Goal: Transaction & Acquisition: Purchase product/service

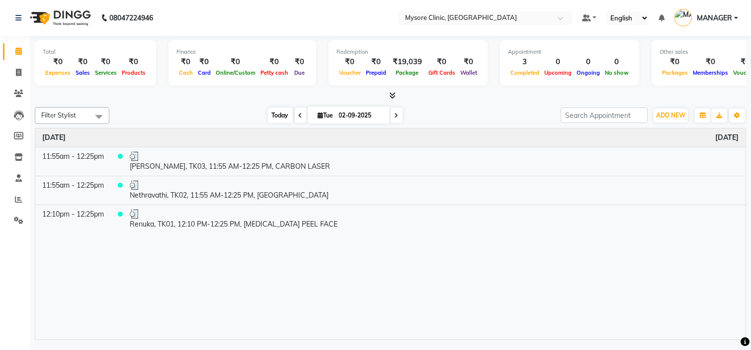
click at [268, 113] on span "Today" at bounding box center [280, 114] width 25 height 15
click at [398, 116] on span at bounding box center [397, 114] width 12 height 15
type input "03-09-2025"
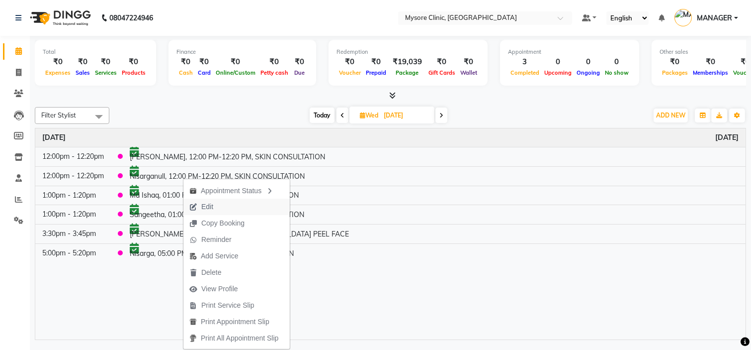
click at [216, 211] on span "Edit" at bounding box center [201, 206] width 36 height 16
select select "tentative"
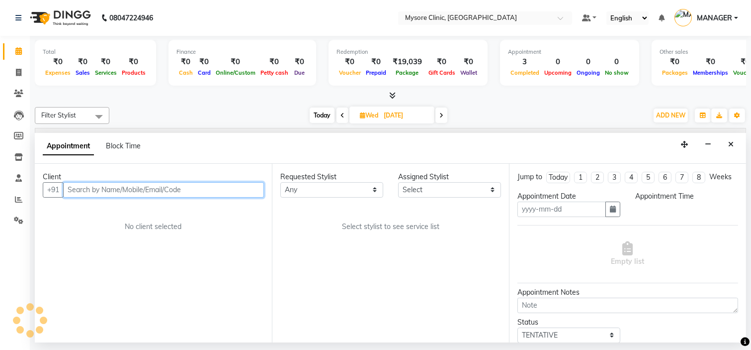
type input "03-09-2025"
select select "65320"
select select "confirm booking"
select select "720"
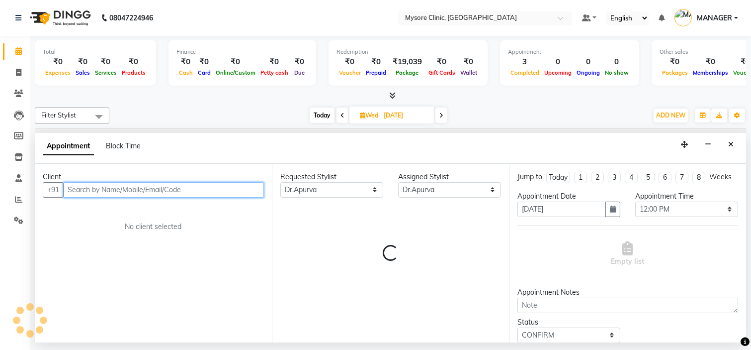
select select "3731"
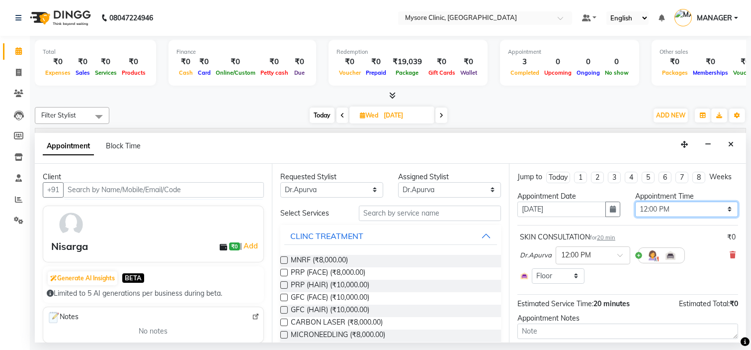
click at [673, 217] on select "Select 09:00 AM 09:15 AM 09:30 AM 09:45 AM 10:00 AM 10:15 AM 10:30 AM 10:45 AM …" at bounding box center [686, 208] width 103 height 15
select select "750"
click at [635, 210] on select "Select 09:00 AM 09:15 AM 09:30 AM 09:45 AM 10:00 AM 10:15 AM 10:30 AM 10:45 AM …" at bounding box center [686, 208] width 103 height 15
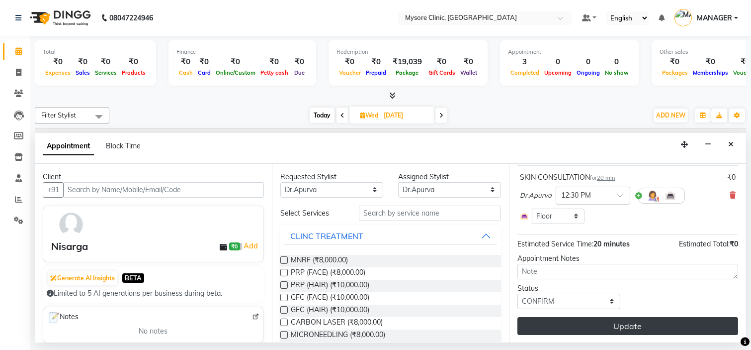
click at [661, 322] on button "Update" at bounding box center [628, 326] width 221 height 18
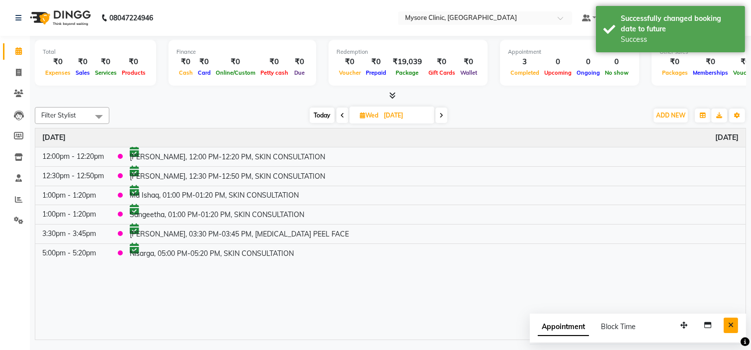
click at [731, 325] on icon "Close" at bounding box center [730, 324] width 5 height 7
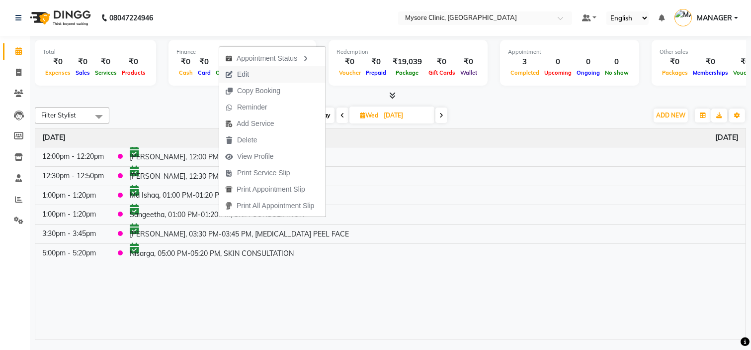
click at [258, 71] on button "Edit" at bounding box center [272, 74] width 106 height 16
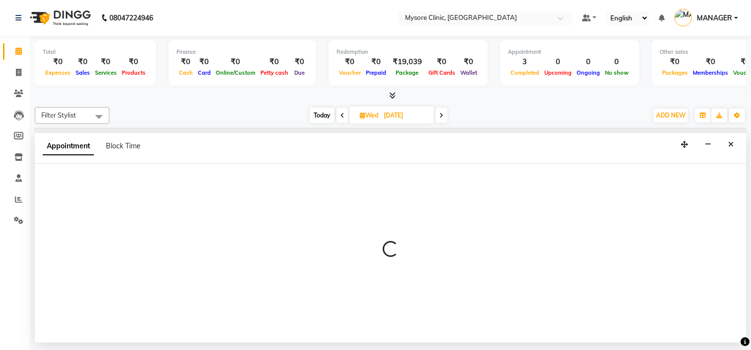
select select "780"
select select "confirm booking"
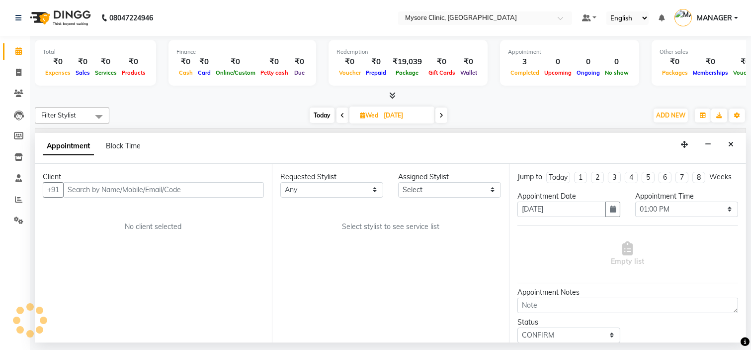
select select "65320"
select select "3731"
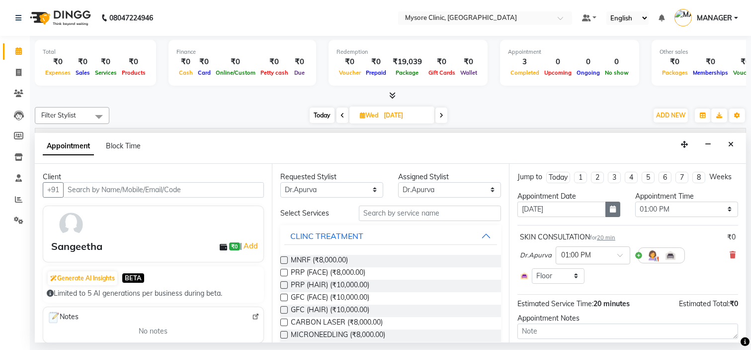
click at [610, 212] on icon "button" at bounding box center [613, 208] width 6 height 7
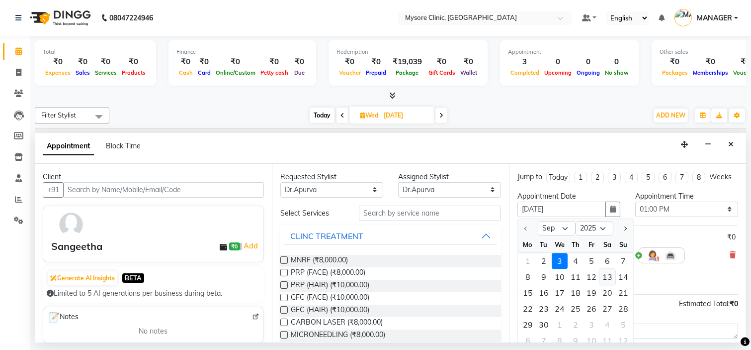
click at [607, 284] on div "13" at bounding box center [608, 277] width 16 height 16
type input "13-09-2025"
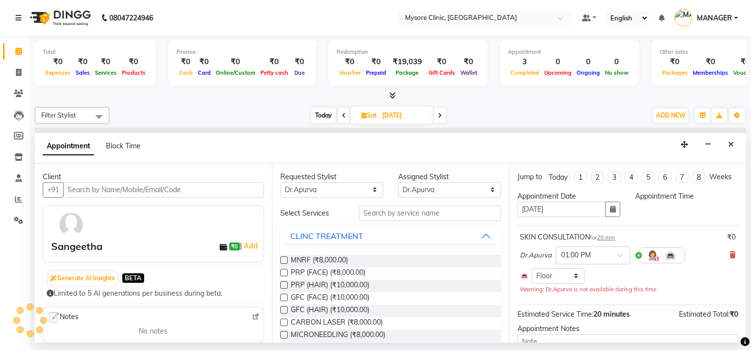
select select "780"
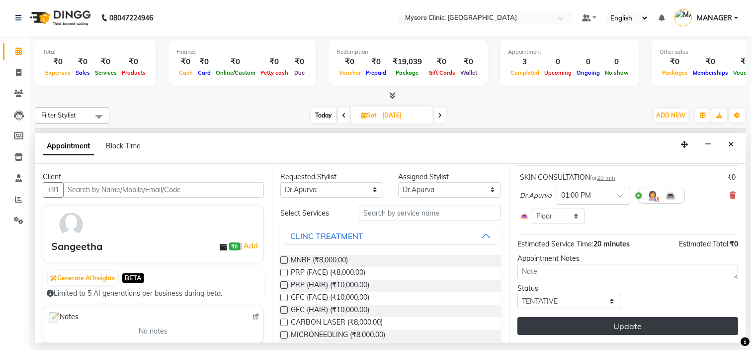
click at [669, 317] on button "Update" at bounding box center [628, 326] width 221 height 18
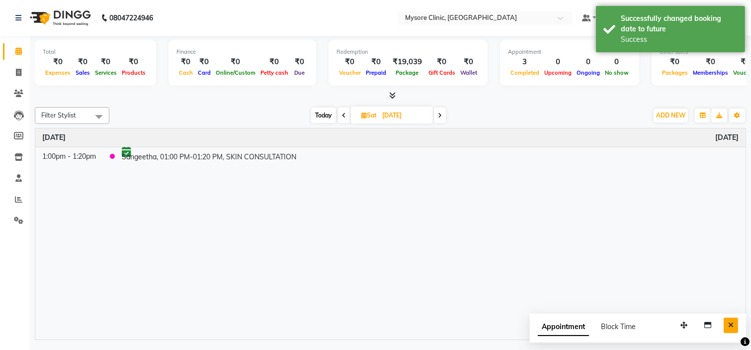
click at [729, 325] on icon "Close" at bounding box center [730, 324] width 5 height 7
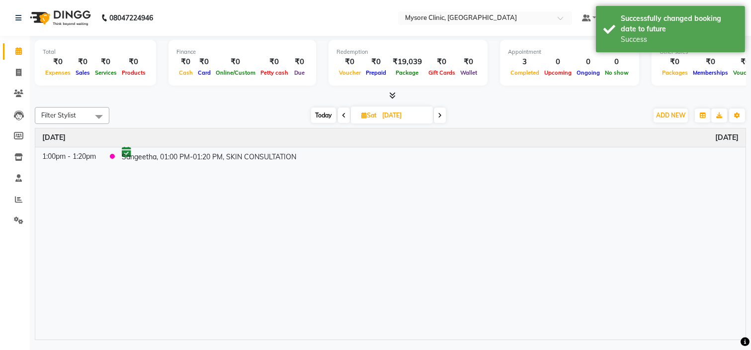
click at [326, 112] on span "Today" at bounding box center [323, 114] width 25 height 15
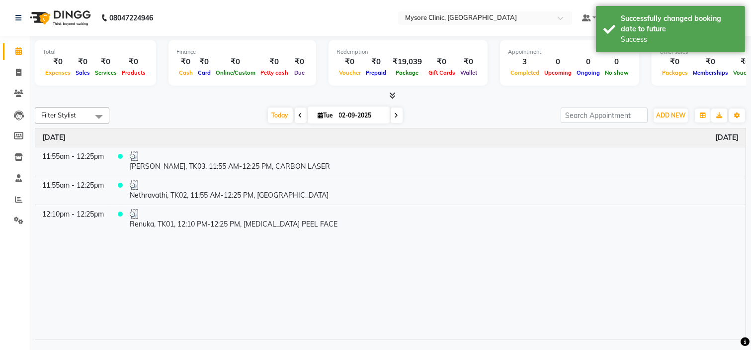
click at [396, 112] on span at bounding box center [397, 114] width 12 height 15
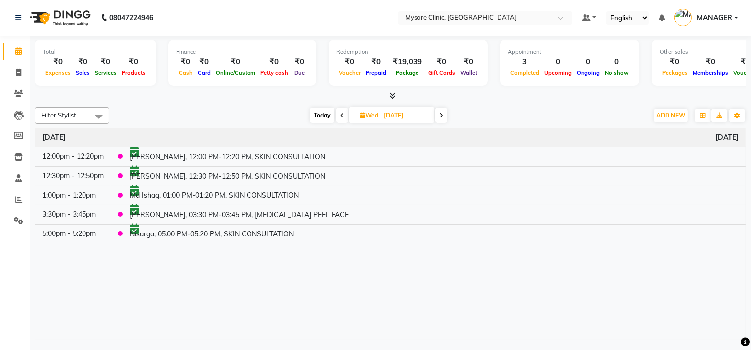
click at [319, 111] on span "Today" at bounding box center [322, 114] width 25 height 15
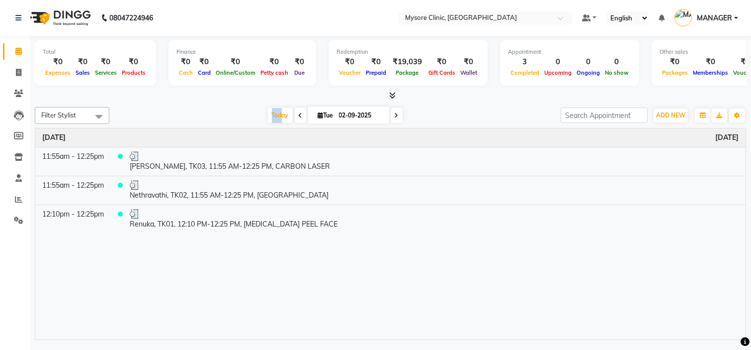
drag, startPoint x: 279, startPoint y: 115, endPoint x: 214, endPoint y: 108, distance: 66.0
click at [214, 108] on div "Today Tue 02-09-2025" at bounding box center [335, 115] width 442 height 15
click at [395, 113] on icon at bounding box center [397, 115] width 4 height 6
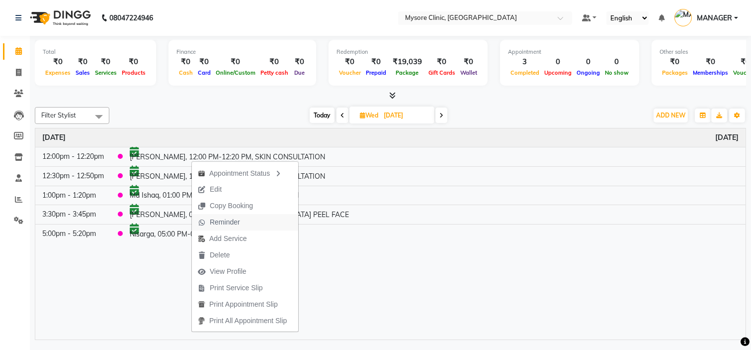
click at [226, 220] on span "Reminder" at bounding box center [225, 222] width 30 height 10
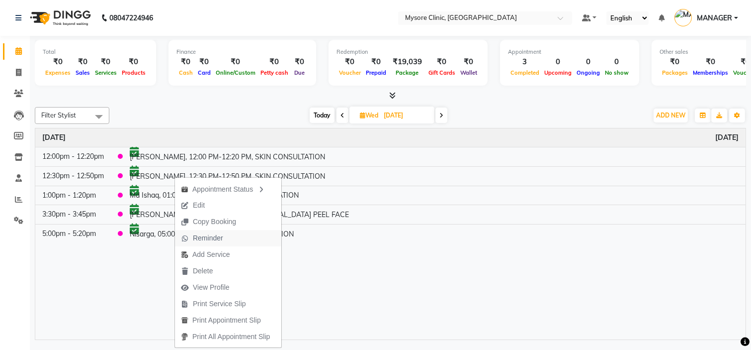
click at [211, 236] on span "Reminder" at bounding box center [208, 238] width 30 height 10
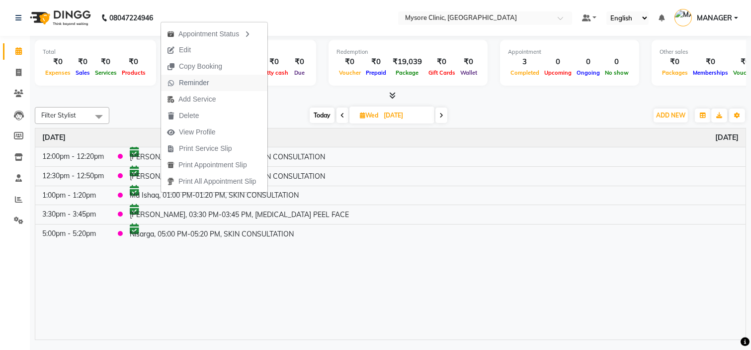
click at [200, 81] on span "Reminder" at bounding box center [194, 83] width 30 height 10
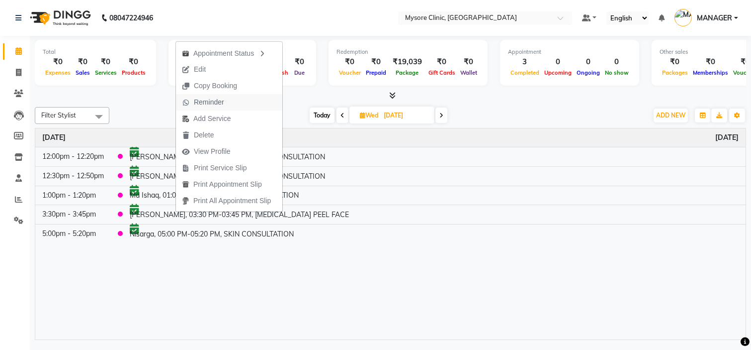
click at [210, 100] on span "Reminder" at bounding box center [209, 102] width 30 height 10
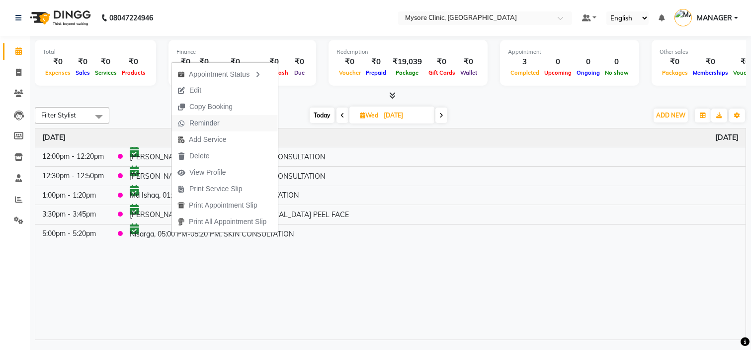
click at [206, 120] on span "Reminder" at bounding box center [204, 123] width 30 height 10
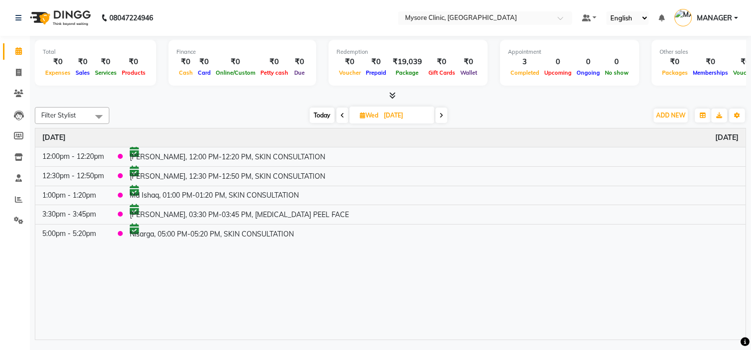
click at [321, 115] on span "Today" at bounding box center [322, 114] width 25 height 15
type input "02-09-2025"
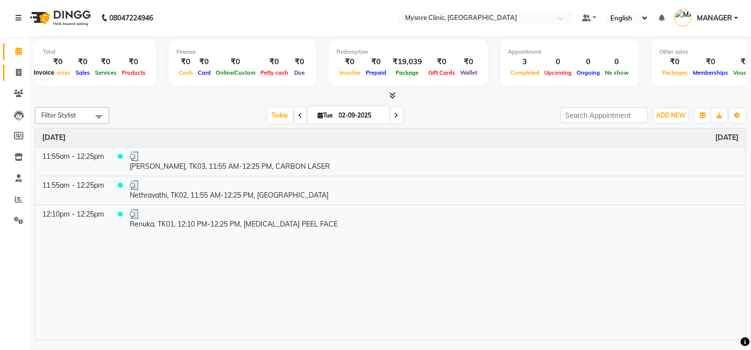
click at [17, 73] on icon at bounding box center [18, 72] width 5 height 7
select select "service"
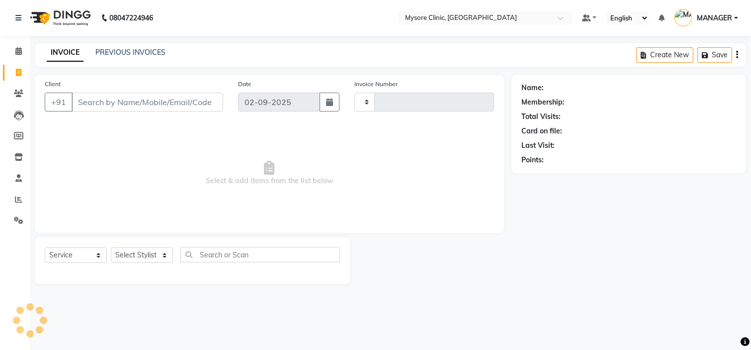
type input "0426"
select select "7445"
click at [152, 259] on select "Select Stylist Ankita Arpitha Arti Ashwini Dr.Apurva Lakshmi MANAGER Ruhi Samri…" at bounding box center [142, 254] width 62 height 15
select select "88295"
click at [111, 248] on select "Select Stylist Ankita Arpitha Arti Ashwini Dr.Apurva Lakshmi MANAGER Ruhi Samri…" at bounding box center [142, 254] width 62 height 15
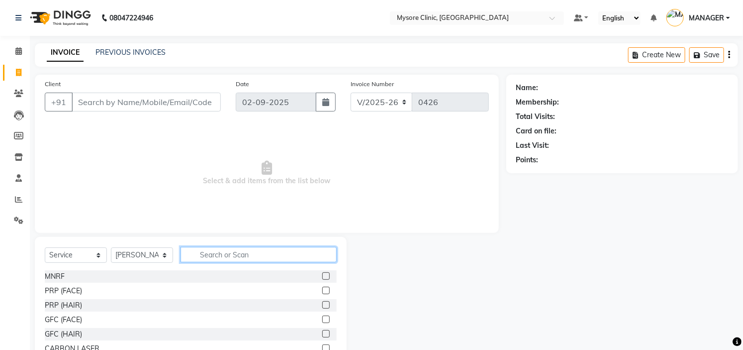
click at [233, 254] on input "text" at bounding box center [258, 254] width 156 height 15
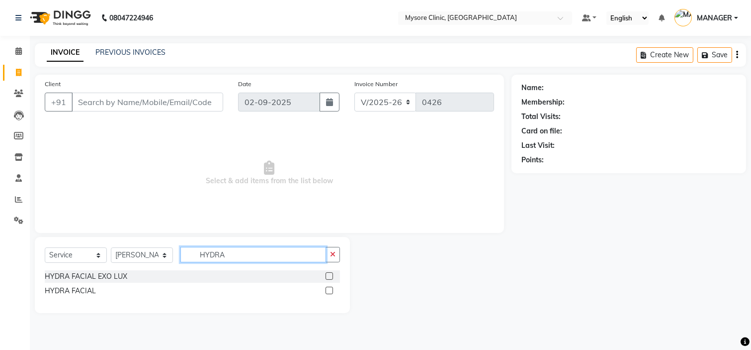
type input "HYDRA"
click at [329, 276] on label at bounding box center [329, 275] width 7 height 7
click at [329, 276] on input "checkbox" at bounding box center [329, 276] width 6 height 6
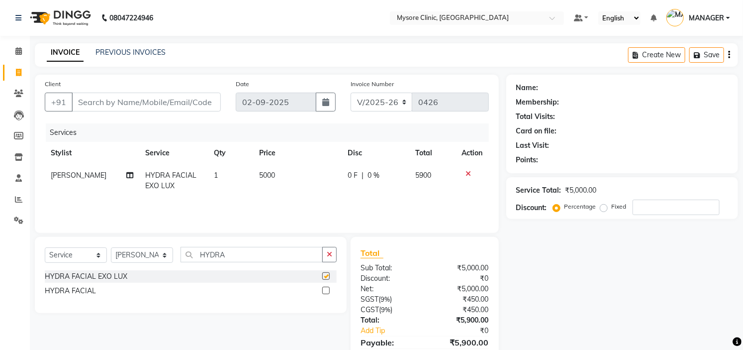
checkbox input "false"
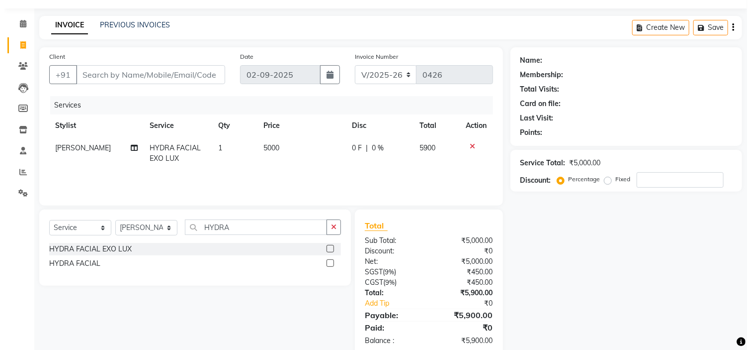
scroll to position [48, 0]
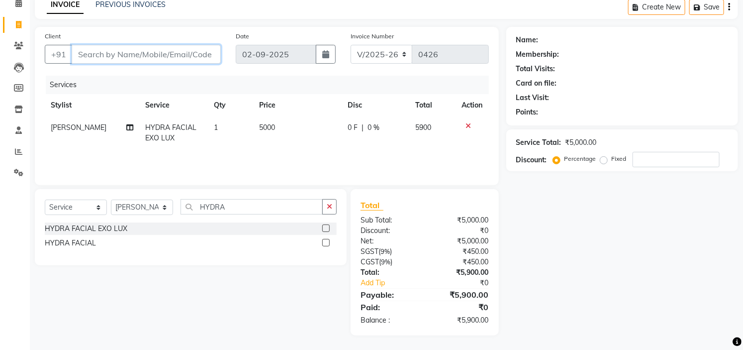
click at [107, 52] on input "Client" at bounding box center [146, 54] width 149 height 19
paste input "919164250161"
type input "919164250161"
type input "0"
type input "919164250161"
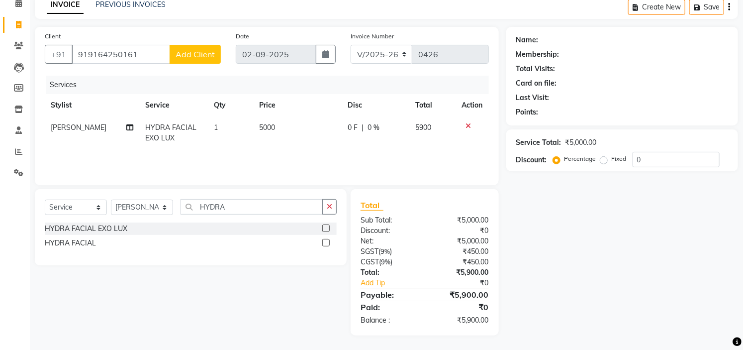
click at [194, 52] on span "Add Client" at bounding box center [195, 54] width 39 height 10
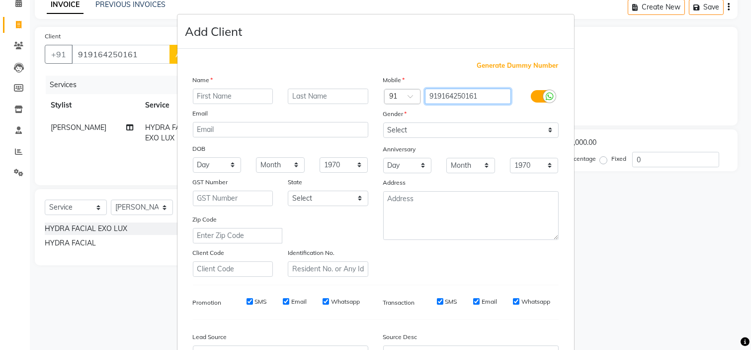
click at [435, 94] on input "919164250161" at bounding box center [468, 96] width 86 height 15
type input "9164250161"
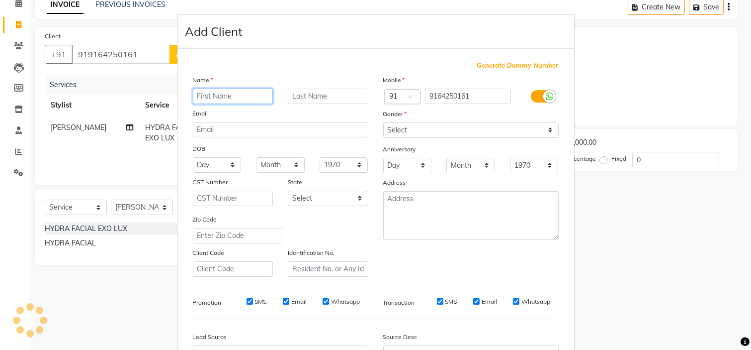
click at [245, 94] on input "text" at bounding box center [233, 96] width 81 height 15
type input "Mahender"
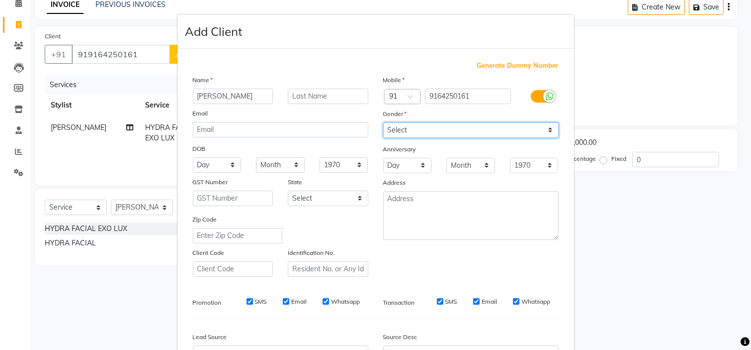
click at [430, 133] on select "Select Male Female Other Prefer Not To Say" at bounding box center [471, 129] width 176 height 15
select select "male"
click at [383, 122] on select "Select Male Female Other Prefer Not To Say" at bounding box center [471, 129] width 176 height 15
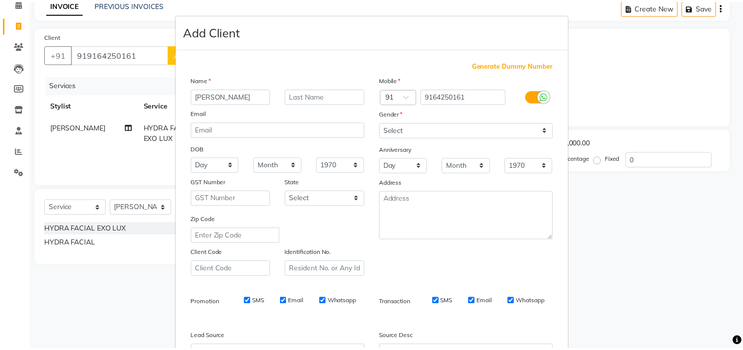
scroll to position [110, 0]
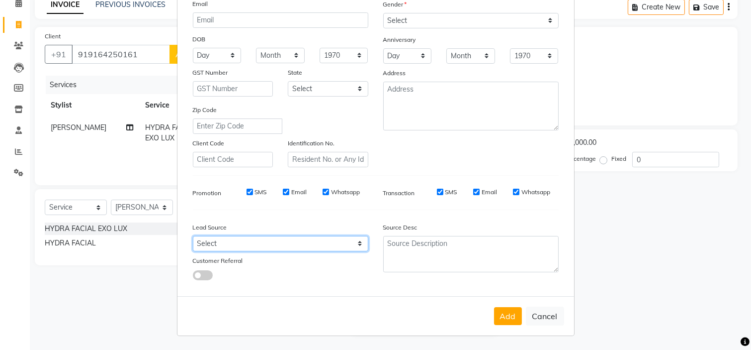
click at [321, 246] on select "Select Walk-in Referral Internet Friend Word of Mouth Advertisement Facebook Ju…" at bounding box center [281, 243] width 176 height 15
select select "50742"
click at [193, 236] on select "Select Walk-in Referral Internet Friend Word of Mouth Advertisement Facebook Ju…" at bounding box center [281, 243] width 176 height 15
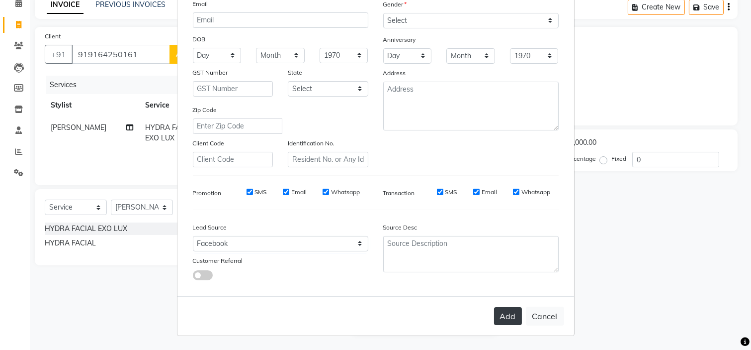
click at [511, 312] on button "Add" at bounding box center [508, 316] width 28 height 18
type input "9164250161"
select select
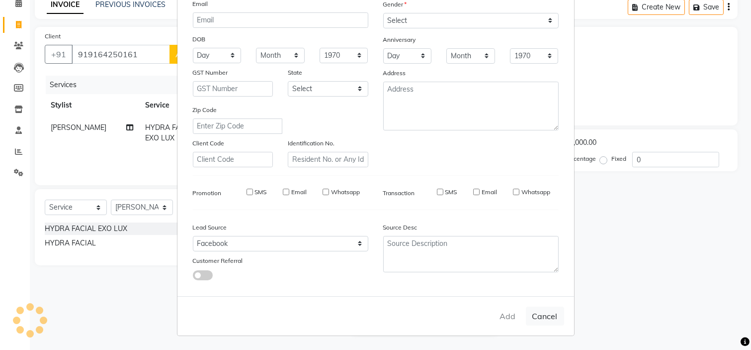
select select
checkbox input "false"
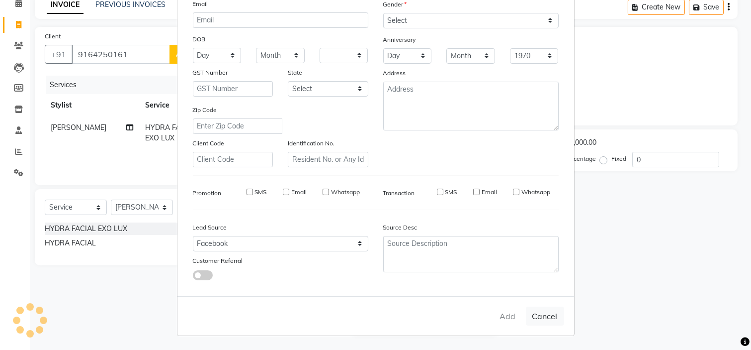
checkbox input "false"
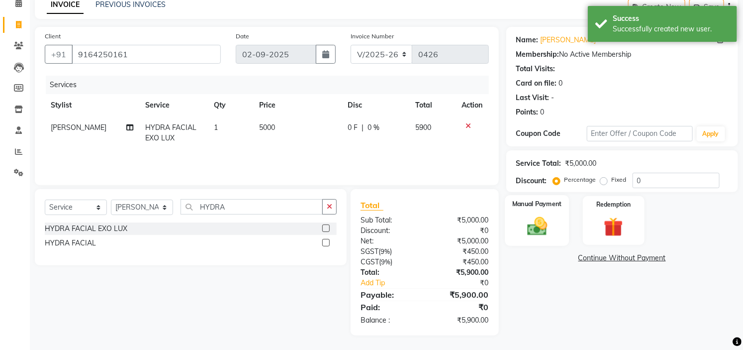
click at [534, 222] on img at bounding box center [537, 226] width 33 height 23
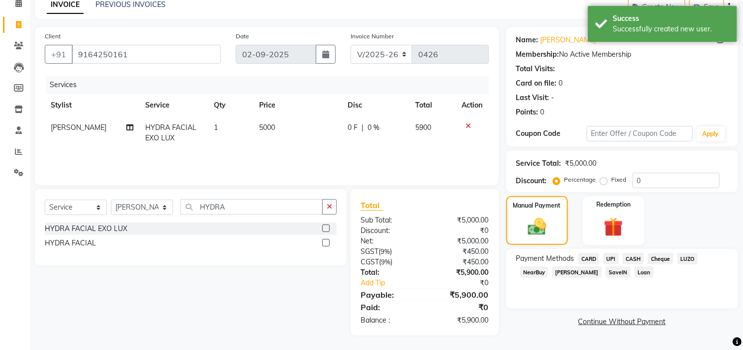
click at [592, 254] on span "CARD" at bounding box center [588, 258] width 21 height 11
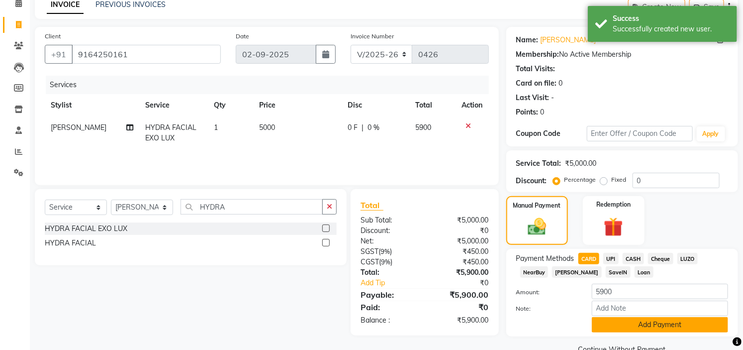
click at [635, 325] on button "Add Payment" at bounding box center [660, 324] width 136 height 15
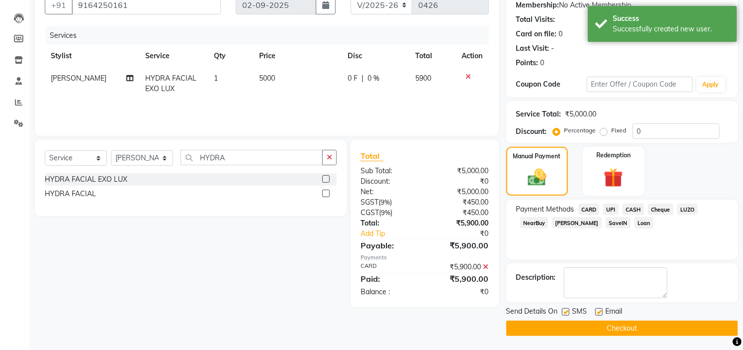
scroll to position [97, 0]
click at [635, 330] on button "Checkout" at bounding box center [622, 327] width 232 height 15
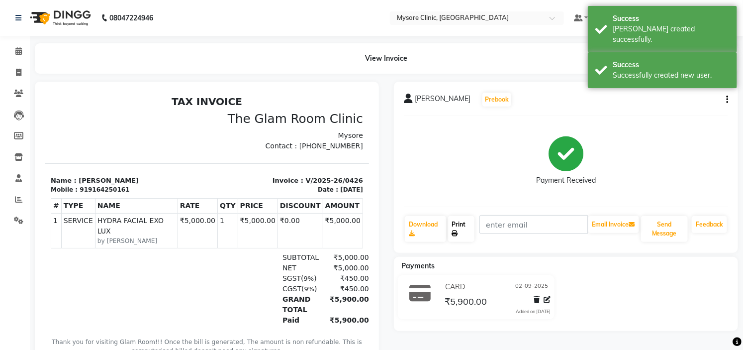
click at [464, 232] on link "Print" at bounding box center [461, 229] width 27 height 26
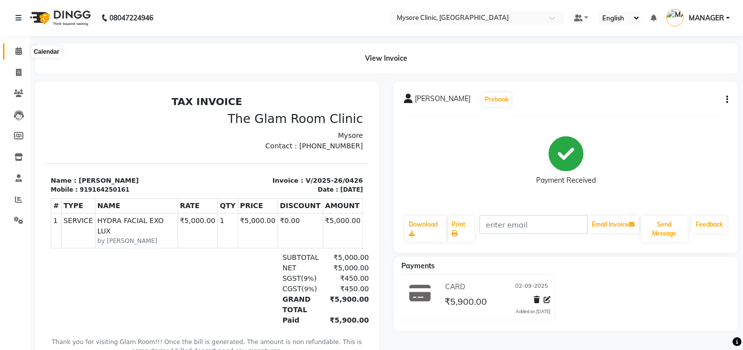
click at [21, 52] on icon at bounding box center [18, 50] width 6 height 7
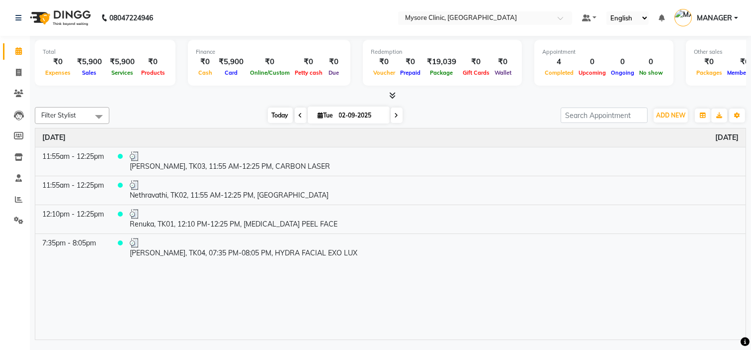
click at [274, 111] on span "Today" at bounding box center [280, 114] width 25 height 15
click at [714, 23] on link "MANAGER" at bounding box center [707, 18] width 64 height 16
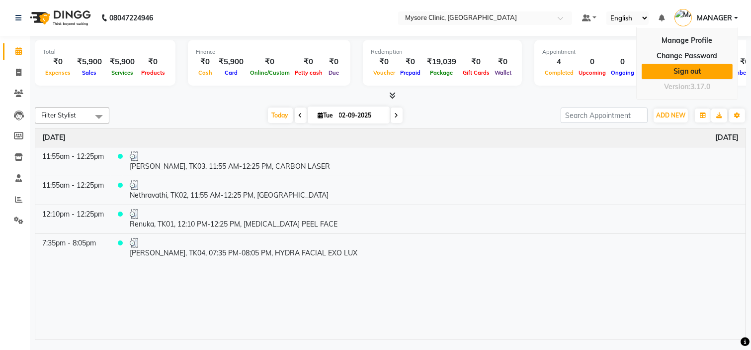
click at [696, 66] on link "Sign out" at bounding box center [687, 71] width 91 height 15
